Goal: Find contact information: Find contact information

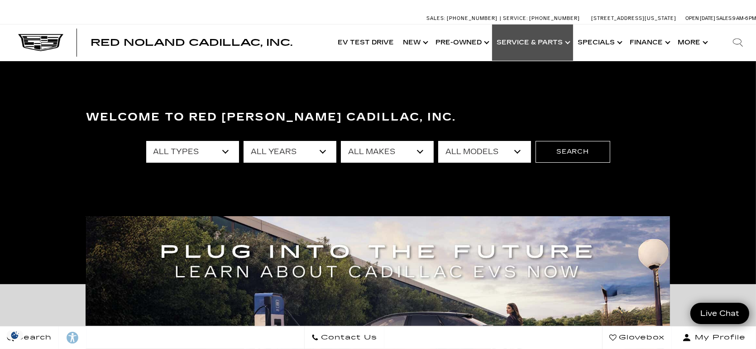
click at [524, 43] on link "Show Service & Parts" at bounding box center [532, 42] width 81 height 36
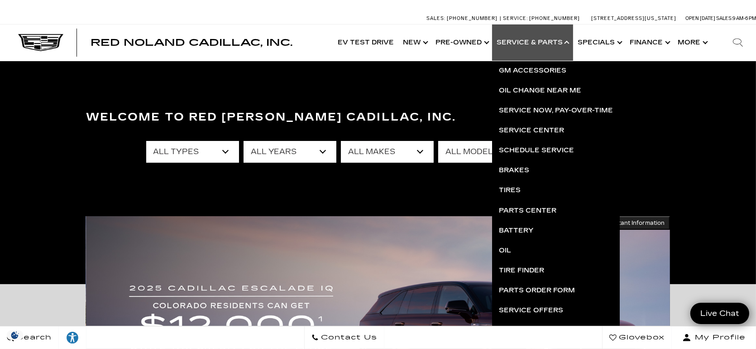
click at [530, 45] on link "Show Service & Parts" at bounding box center [532, 42] width 81 height 36
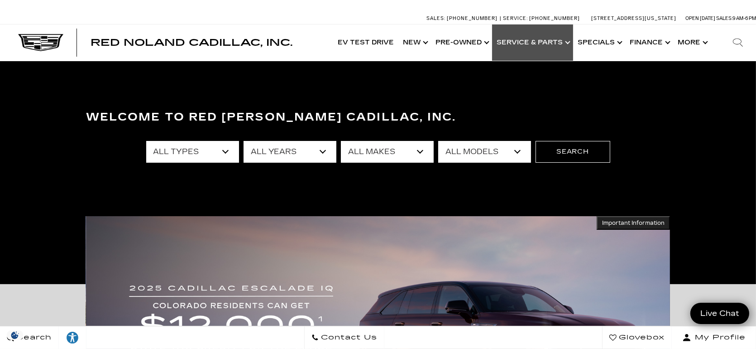
click at [534, 35] on link "Show Service & Parts" at bounding box center [532, 42] width 81 height 36
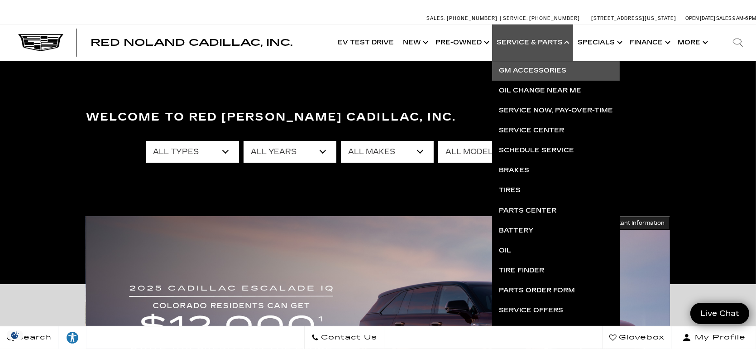
click at [522, 69] on link "GM Accessories" at bounding box center [556, 71] width 128 height 20
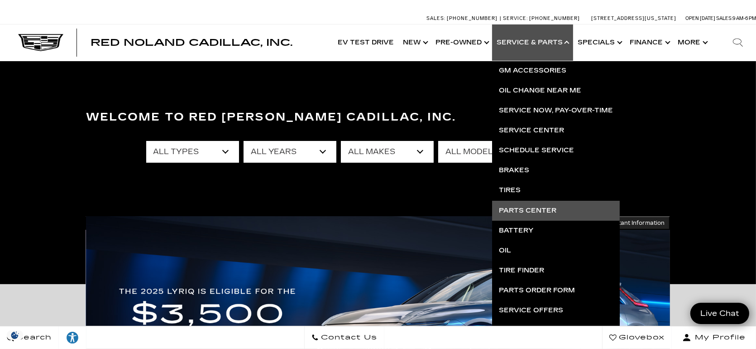
click at [529, 210] on link "Parts Center" at bounding box center [556, 211] width 128 height 20
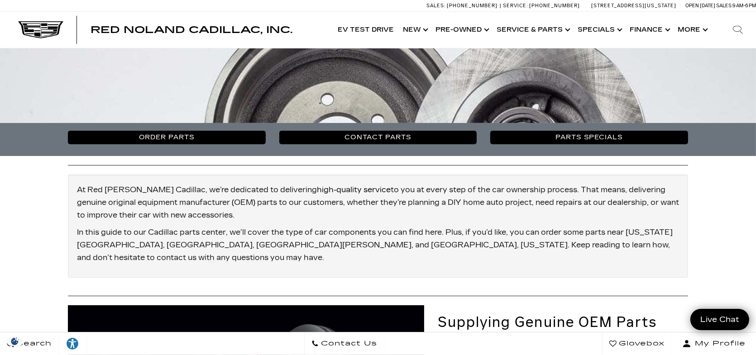
scroll to position [94, 0]
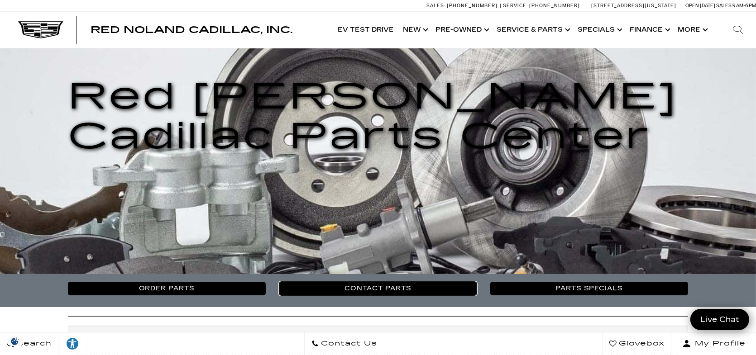
click at [416, 292] on link "Contact Parts" at bounding box center [378, 289] width 198 height 14
click at [378, 342] on div "Contact Us" at bounding box center [344, 344] width 79 height 13
